Goal: Find specific fact: Find specific fact

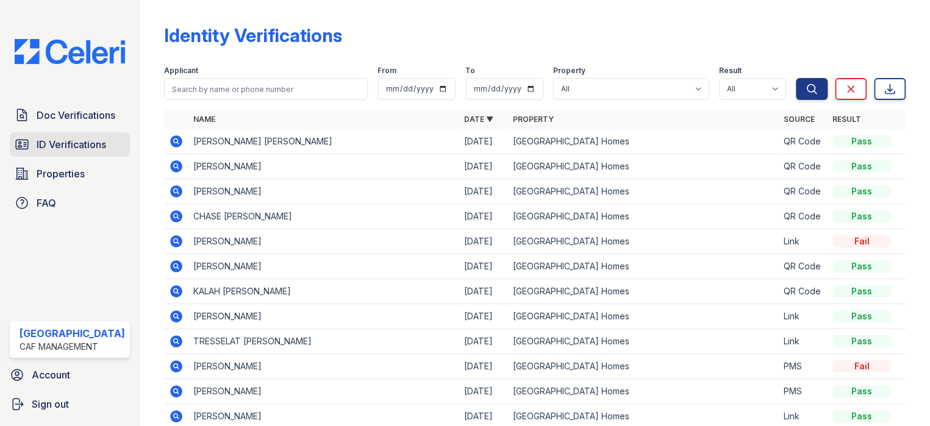
click at [79, 146] on span "ID Verifications" at bounding box center [72, 144] width 70 height 15
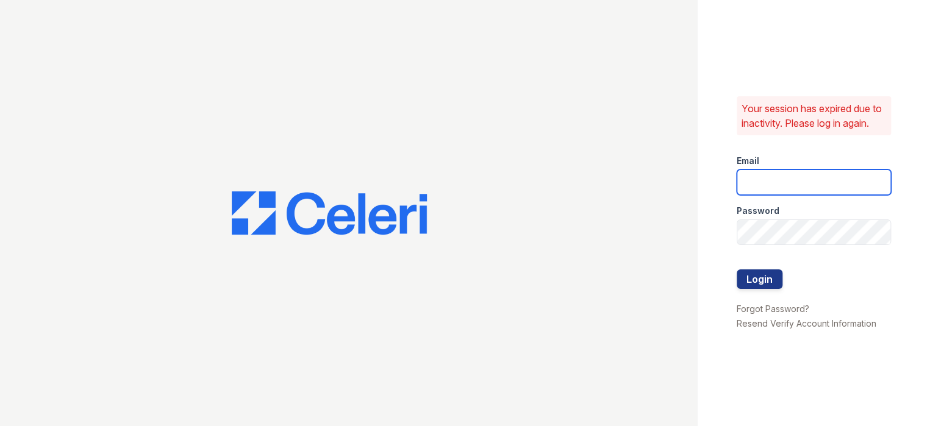
type input "[EMAIL_ADDRESS][DOMAIN_NAME]"
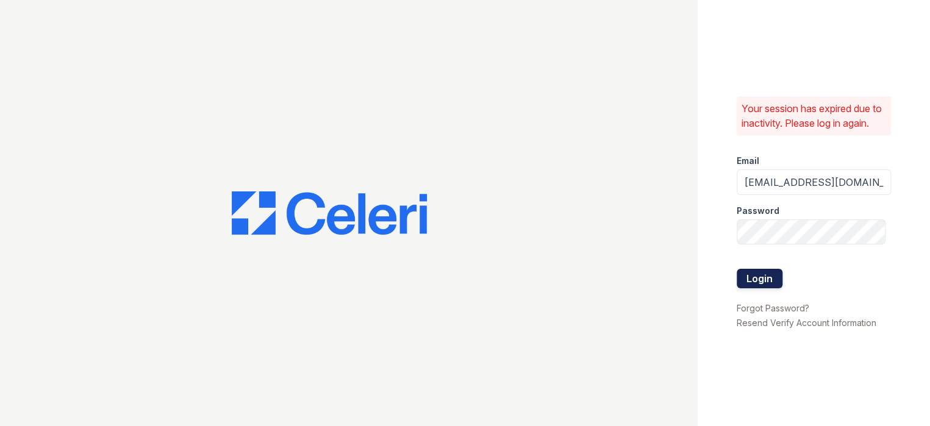
click at [754, 287] on button "Login" at bounding box center [760, 279] width 46 height 20
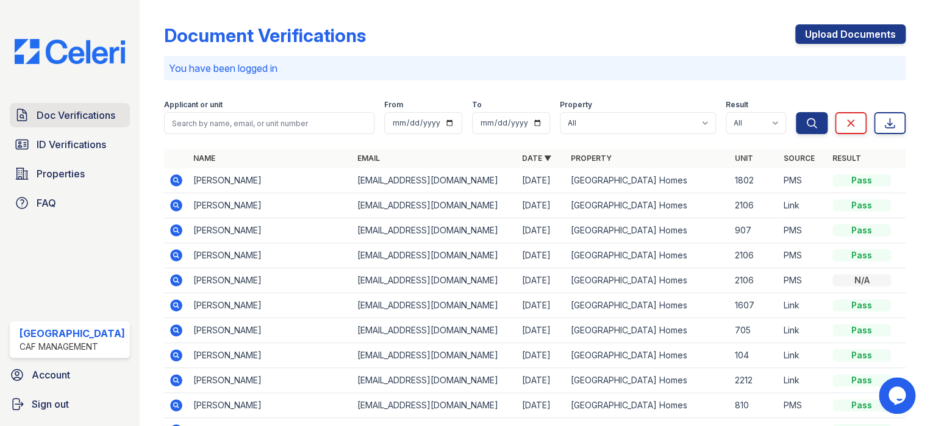
drag, startPoint x: 77, startPoint y: 151, endPoint x: 118, endPoint y: 113, distance: 56.1
click at [77, 151] on link "ID Verifications" at bounding box center [70, 144] width 120 height 24
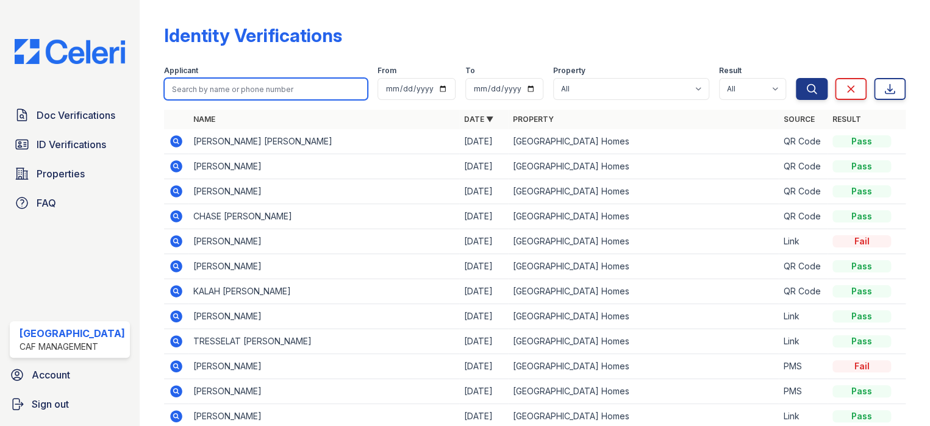
paste input "JUNIOR"
type input "JUNIOR"
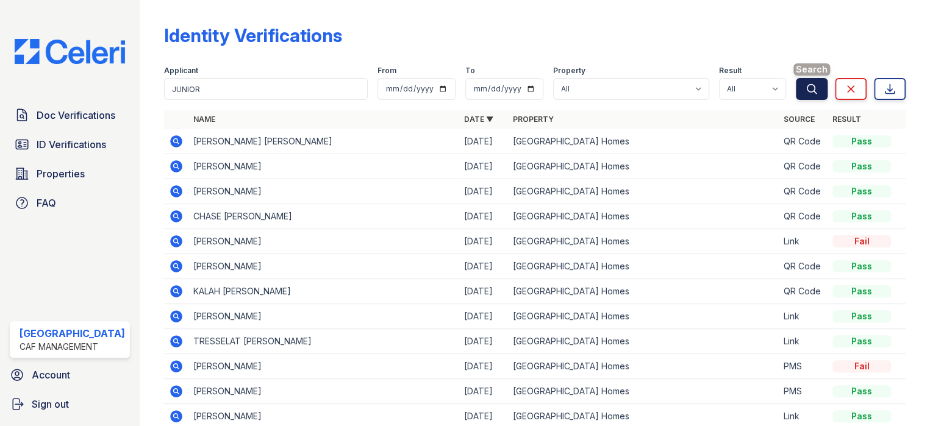
click at [806, 86] on icon "submit" at bounding box center [812, 89] width 12 height 12
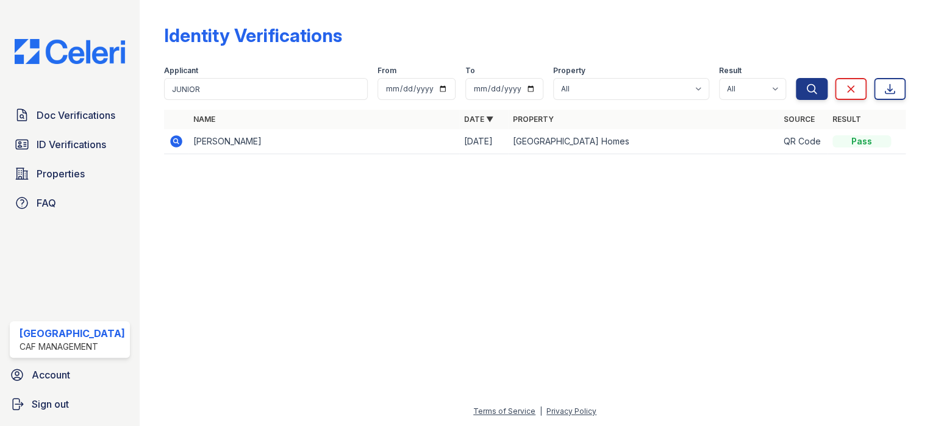
click at [173, 140] on icon at bounding box center [176, 141] width 15 height 15
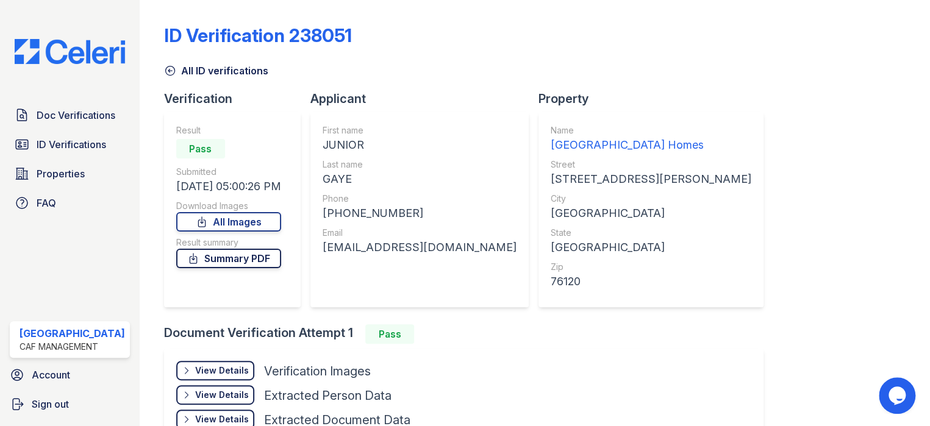
click at [229, 258] on link "Summary PDF" at bounding box center [228, 259] width 105 height 20
click at [100, 113] on span "Doc Verifications" at bounding box center [76, 115] width 79 height 15
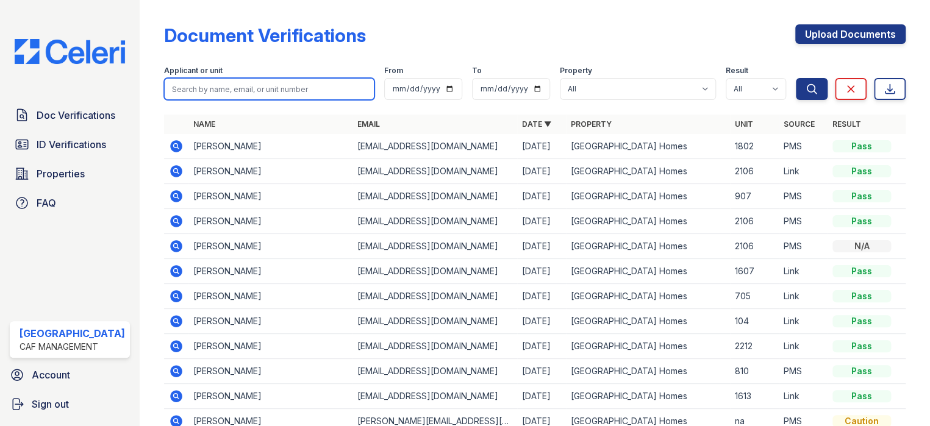
paste input "JUNIOR"
type input "JUNIOR"
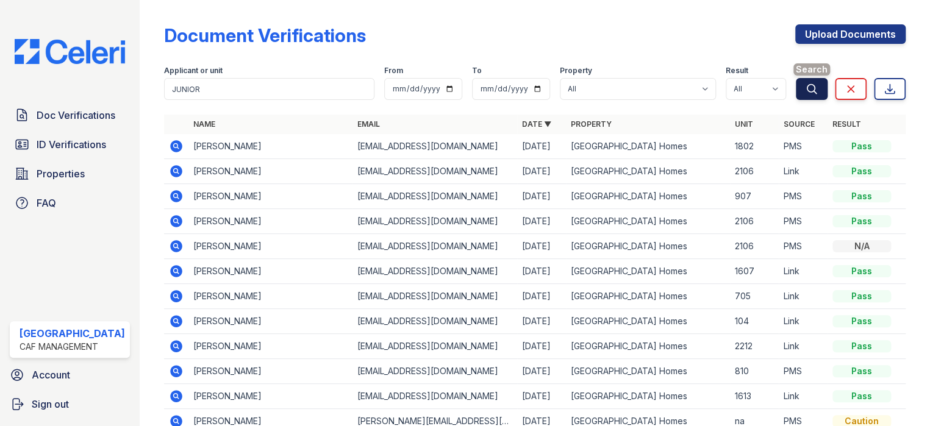
click at [806, 94] on icon "submit" at bounding box center [812, 89] width 12 height 12
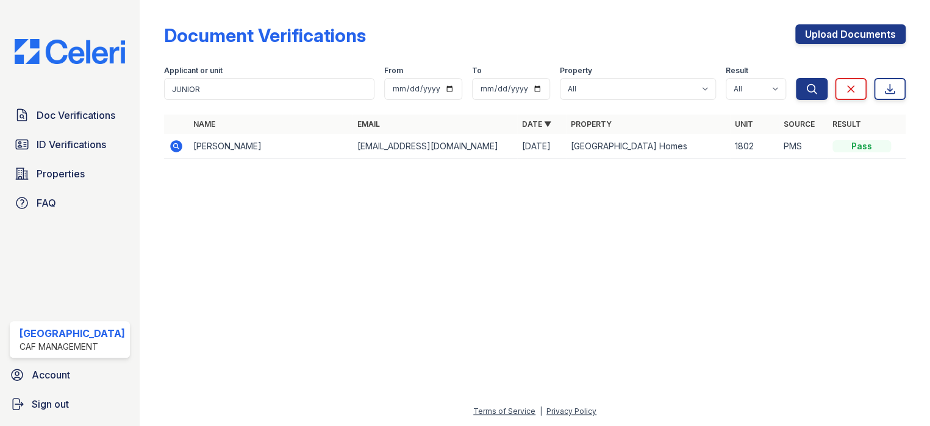
click at [173, 147] on icon at bounding box center [176, 146] width 15 height 15
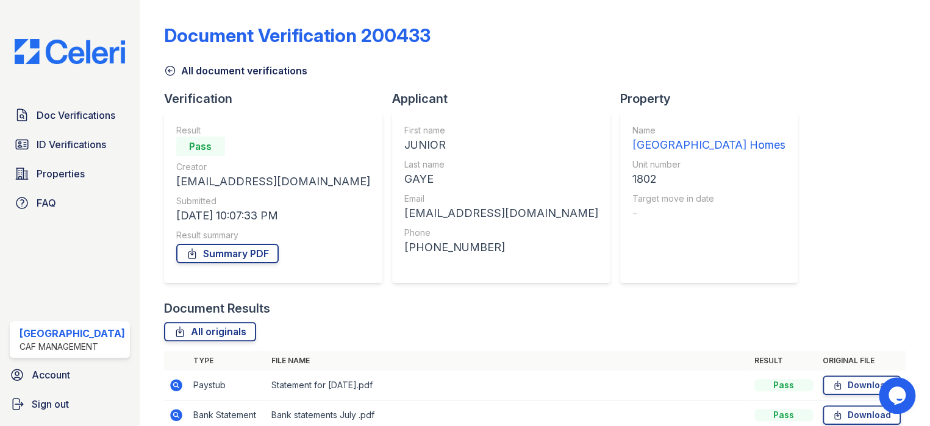
scroll to position [122, 0]
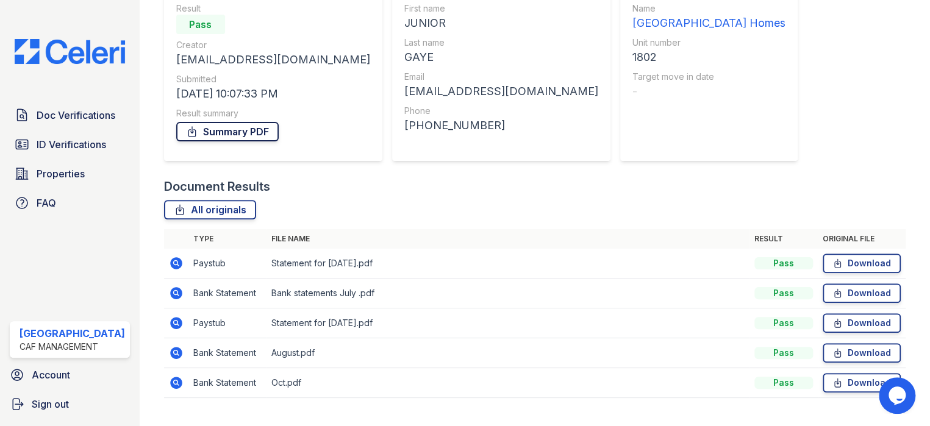
click at [223, 130] on link "Summary PDF" at bounding box center [227, 132] width 102 height 20
click at [76, 142] on span "ID Verifications" at bounding box center [72, 144] width 70 height 15
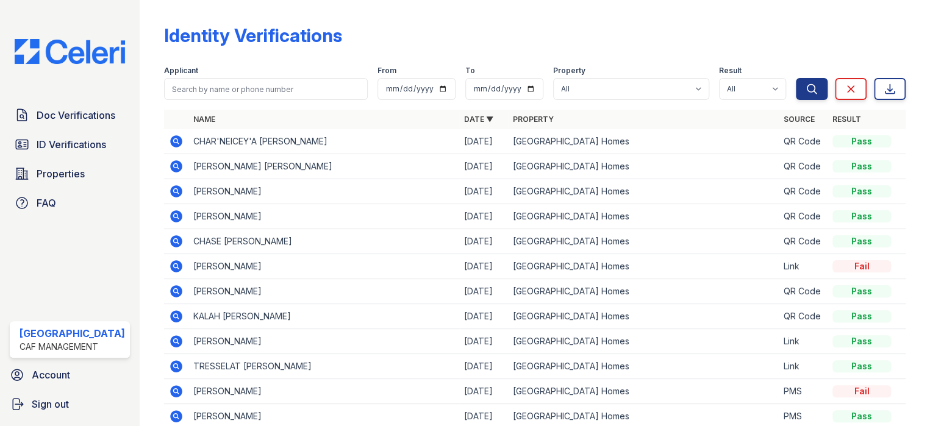
click at [170, 139] on icon at bounding box center [176, 141] width 15 height 15
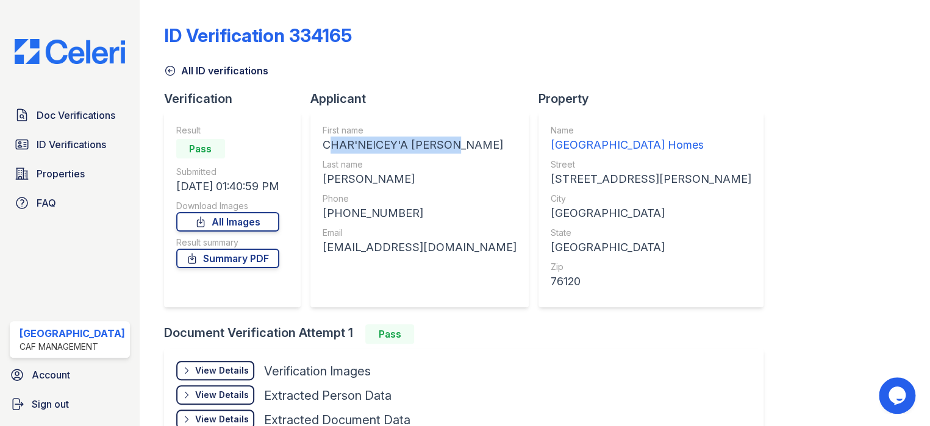
drag, startPoint x: 315, startPoint y: 142, endPoint x: 445, endPoint y: 145, distance: 130.6
click at [445, 145] on div "First name [PERSON_NAME] [PERSON_NAME] Last name [PERSON_NAME] Phone [PHONE_NUM…" at bounding box center [420, 209] width 218 height 195
copy div "CHAR'NEICEY'A [PERSON_NAME]"
drag, startPoint x: 369, startPoint y: 178, endPoint x: 307, endPoint y: 182, distance: 62.3
click at [311, 182] on div "First name [PERSON_NAME] [PERSON_NAME] Last name [PERSON_NAME] Phone [PHONE_NUM…" at bounding box center [420, 209] width 218 height 195
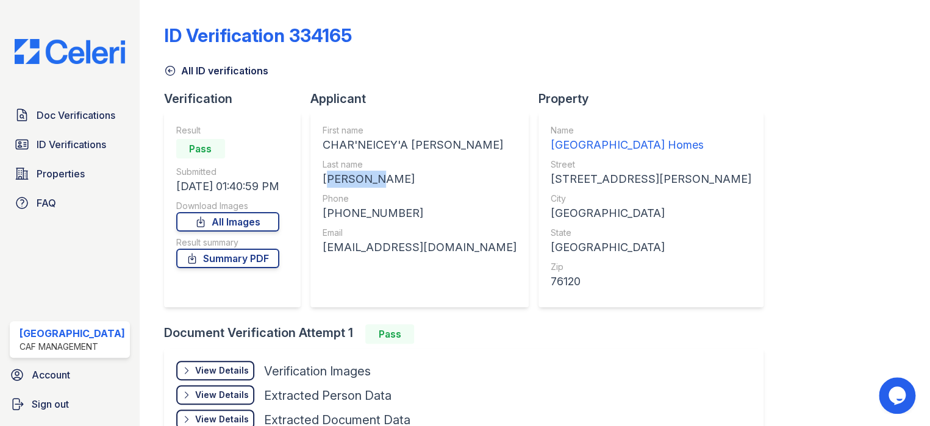
copy div "[PERSON_NAME]"
drag, startPoint x: 390, startPoint y: 214, endPoint x: 320, endPoint y: 212, distance: 70.2
click at [323, 212] on div "[PHONE_NUMBER]" at bounding box center [420, 213] width 194 height 17
copy div "[PHONE_NUMBER]"
drag, startPoint x: 318, startPoint y: 248, endPoint x: 466, endPoint y: 248, distance: 147.6
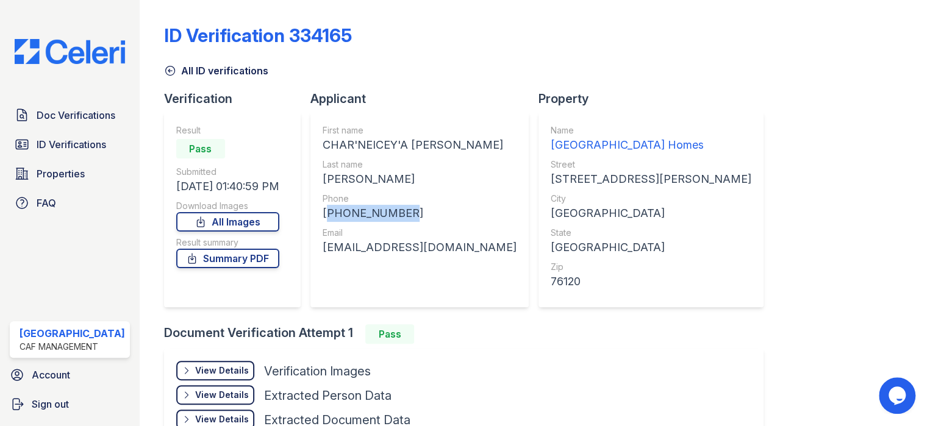
click at [492, 262] on div "First name [PERSON_NAME] [PERSON_NAME] Last name [PERSON_NAME] Phone [PHONE_NUM…" at bounding box center [420, 209] width 218 height 195
copy div "[EMAIL_ADDRESS][DOMAIN_NAME]"
